Goal: Transaction & Acquisition: Purchase product/service

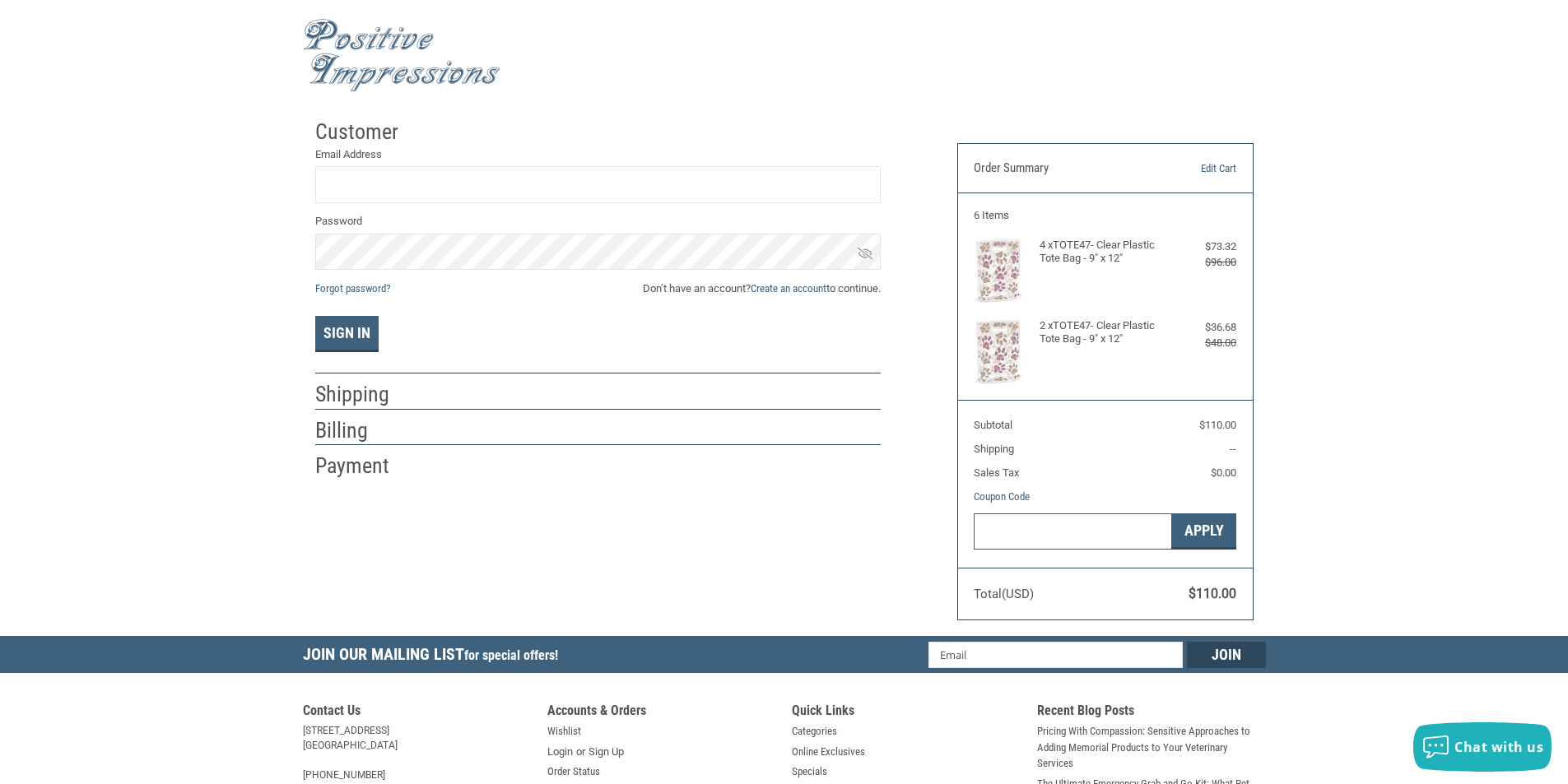
click at [1100, 529] on input "Gift Certificate or Coupon Code" at bounding box center [1073, 531] width 198 height 37
paste input "10OFF"
click at [1198, 520] on button "Apply" at bounding box center [1204, 531] width 64 height 37
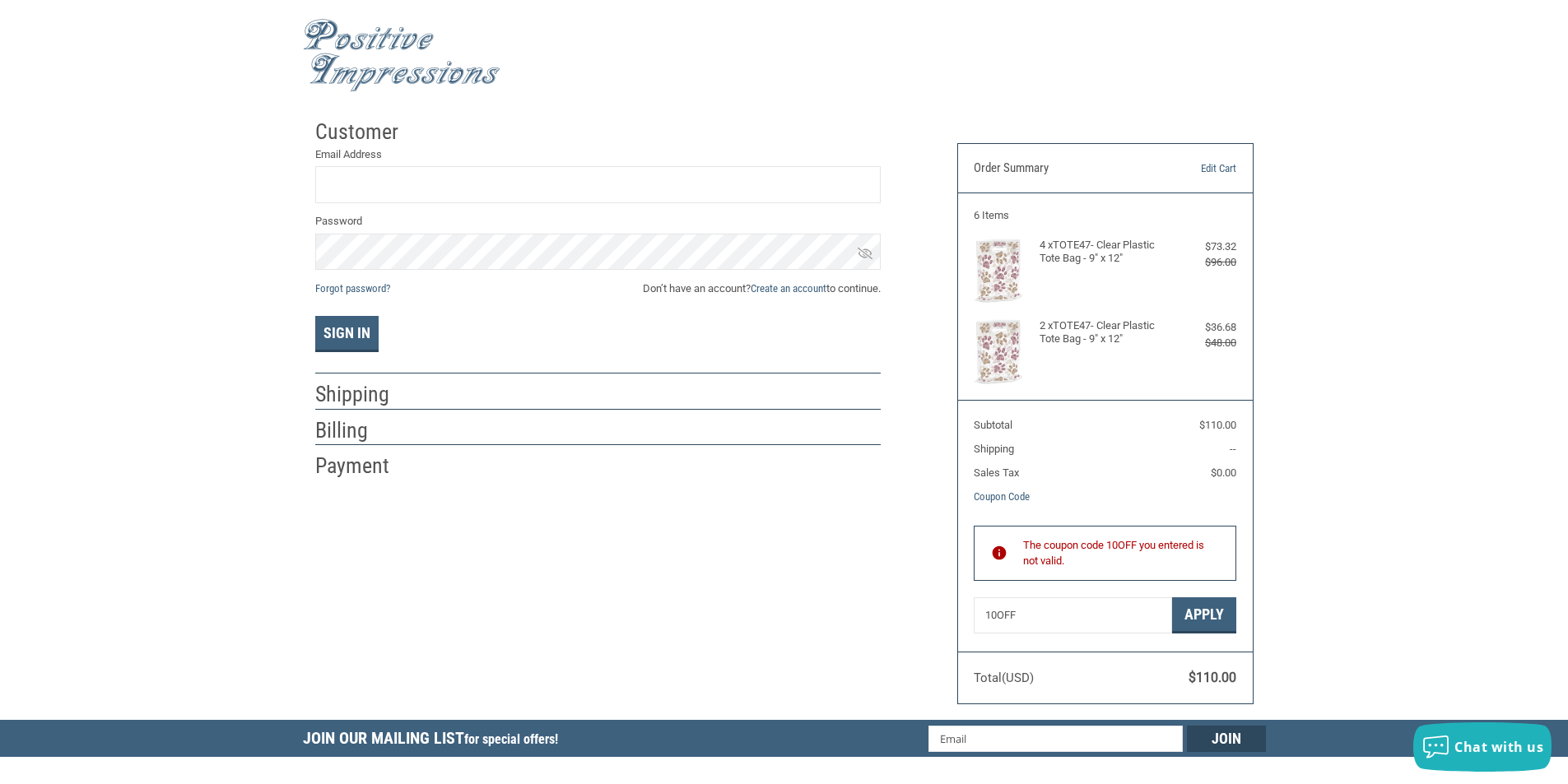
click at [1287, 536] on div "Customer Returning Customer Email Address Password Forgot password? Don’t have …" at bounding box center [784, 416] width 1568 height 609
click at [1332, 127] on div "Customer Returning Customer Email Address Password Forgot password? Don’t have …" at bounding box center [784, 416] width 1568 height 609
click at [1080, 615] on input "10OFF" at bounding box center [1073, 616] width 198 height 37
click at [993, 620] on input "10OFF" at bounding box center [1073, 616] width 198 height 37
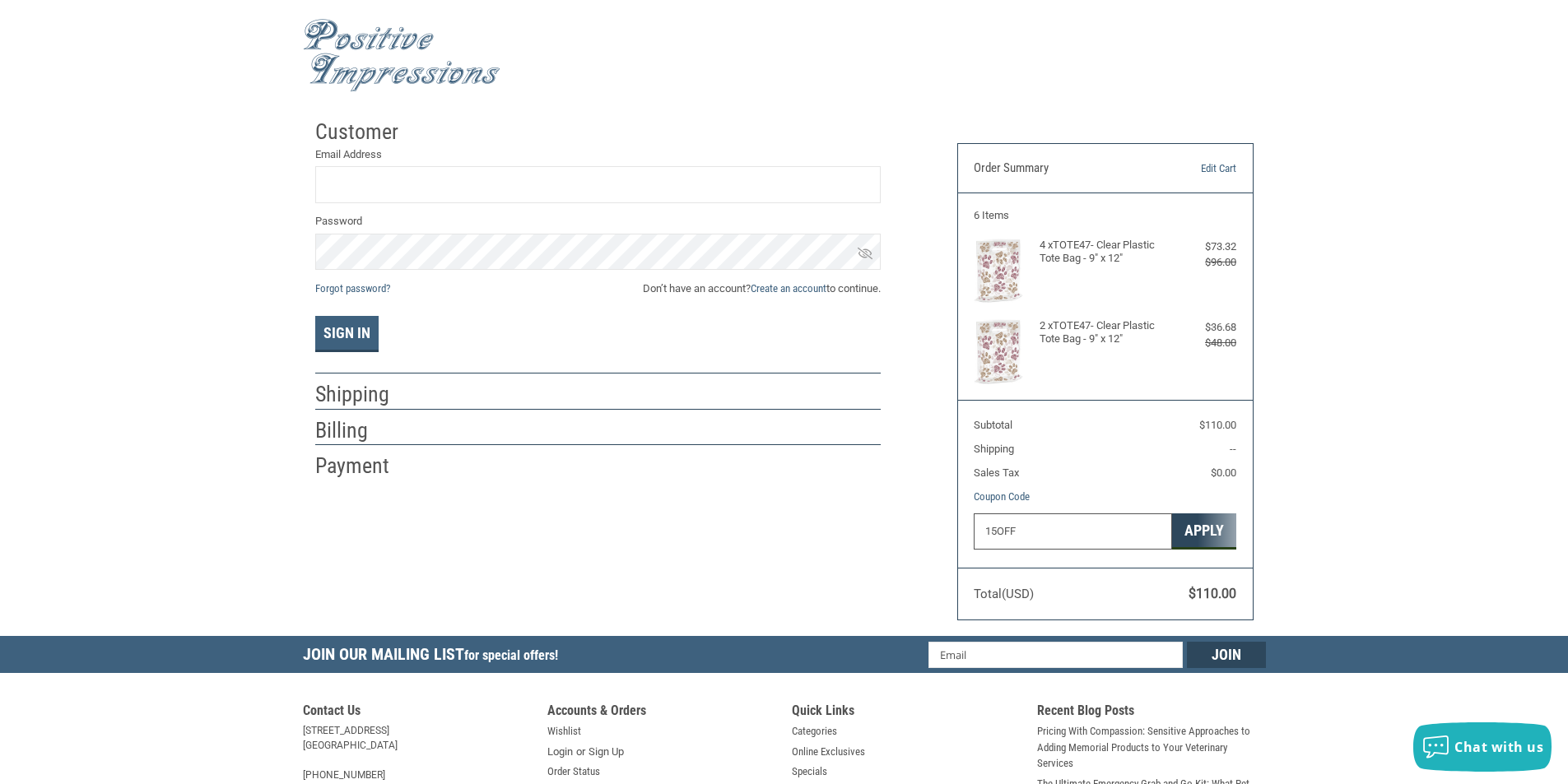
type input "15OFF"
click at [1212, 527] on div "Gift Certificate or Coupon Code 15OFF Apply" at bounding box center [1104, 532] width 263 height 38
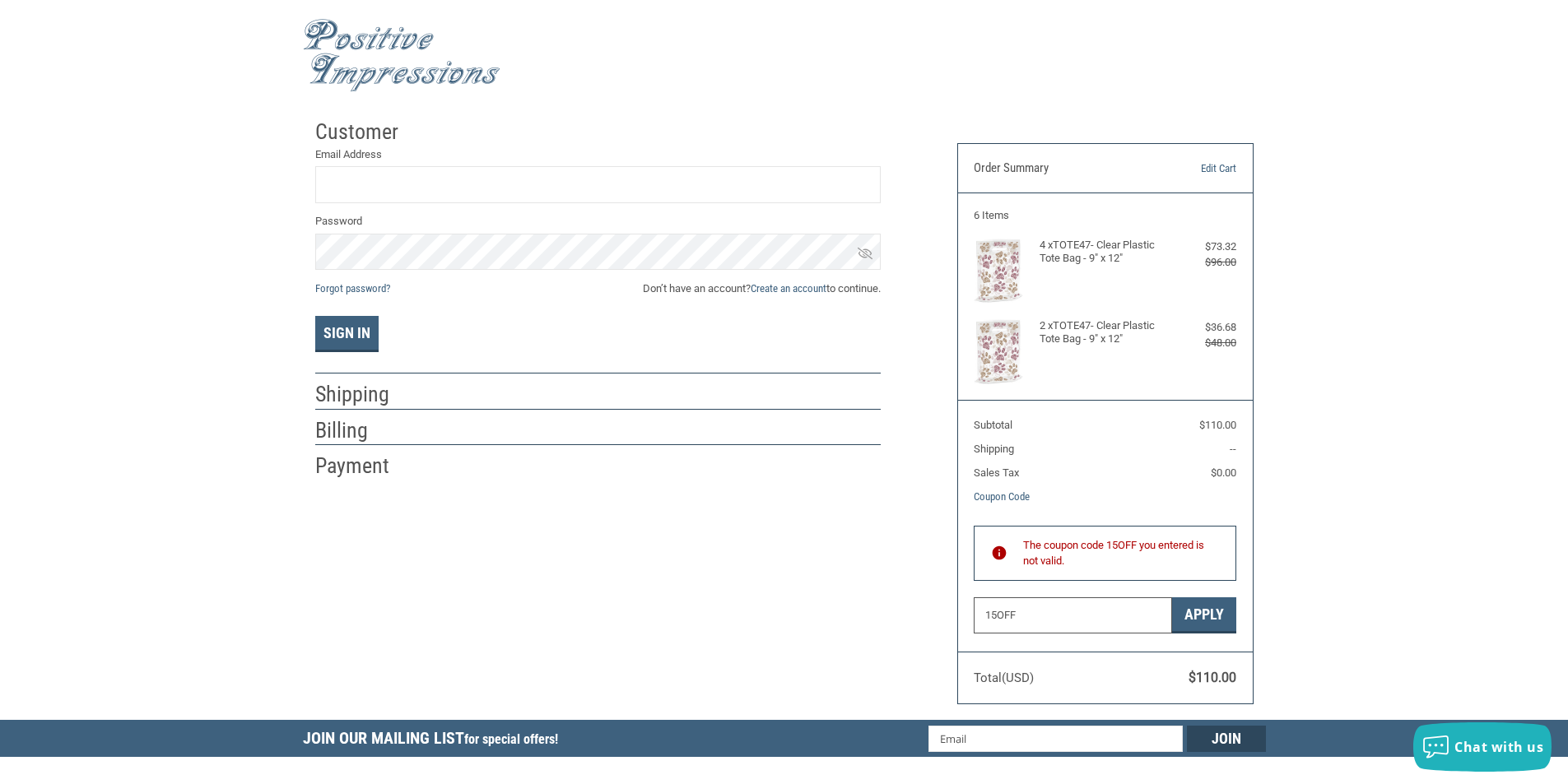
click at [1092, 622] on input "15OFF" at bounding box center [1073, 616] width 198 height 37
click at [1086, 617] on input "15OFF" at bounding box center [1073, 616] width 198 height 37
